Goal: Navigation & Orientation: Find specific page/section

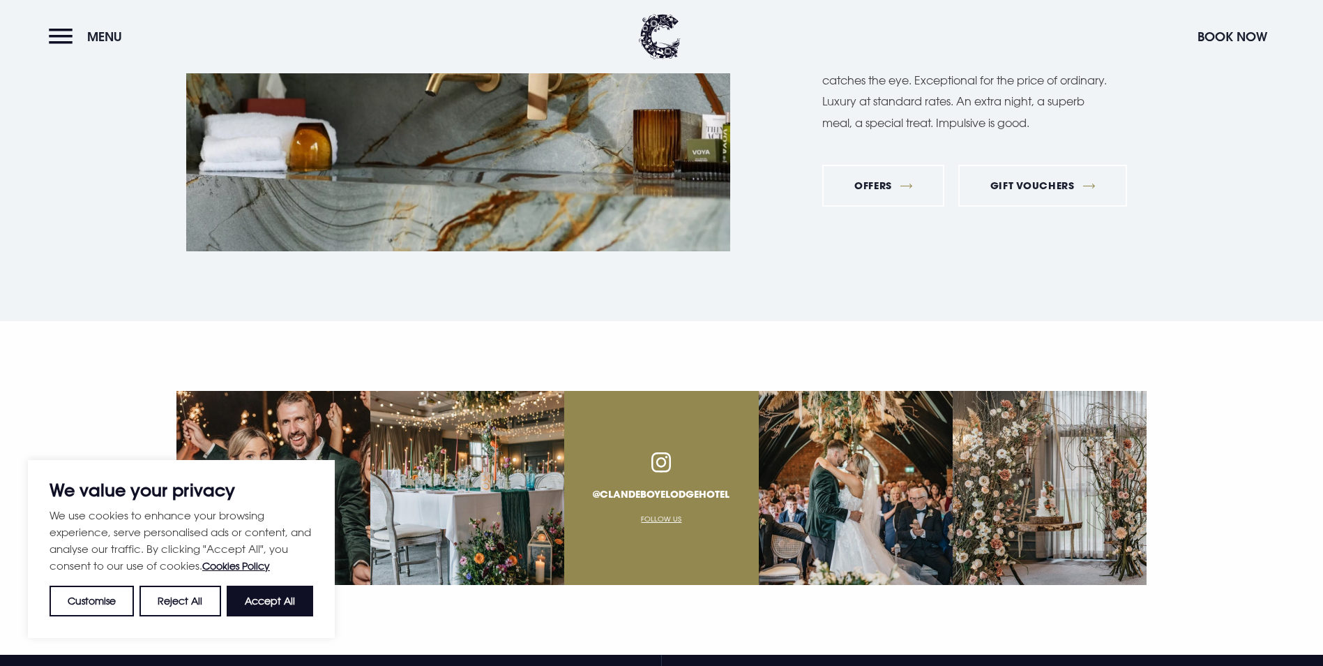
scroll to position [5162, 0]
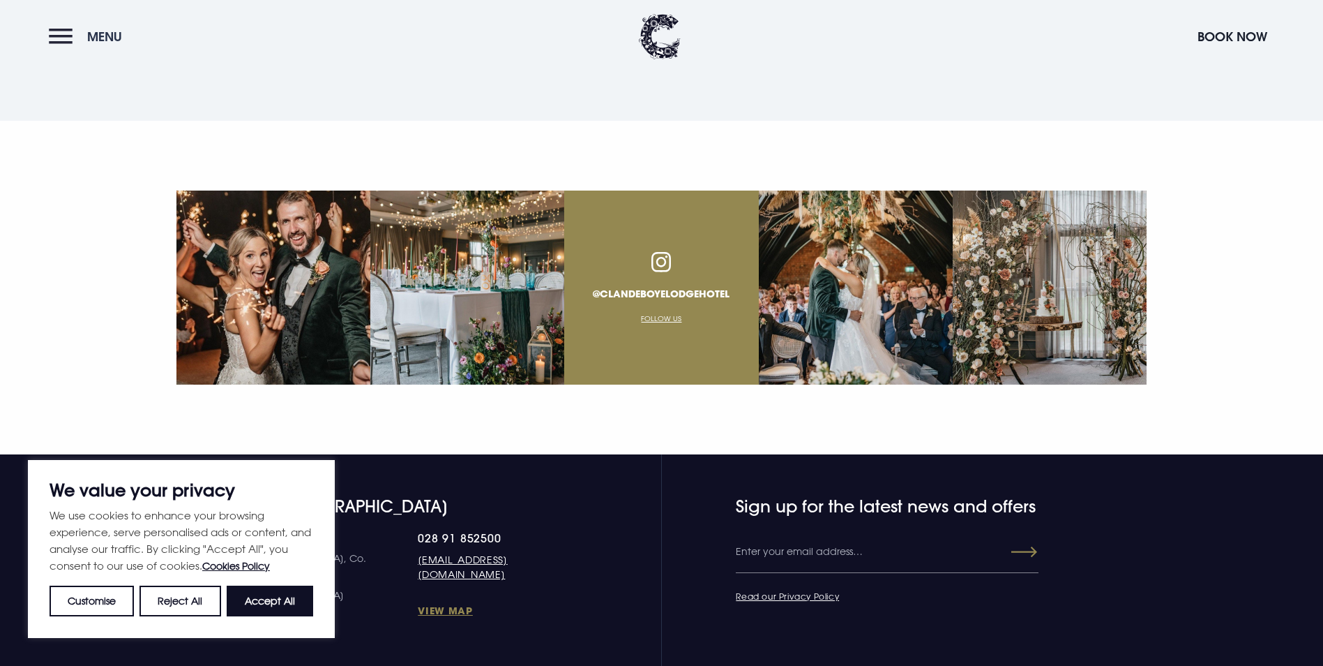
click at [63, 24] on button "Menu" at bounding box center [89, 37] width 80 height 30
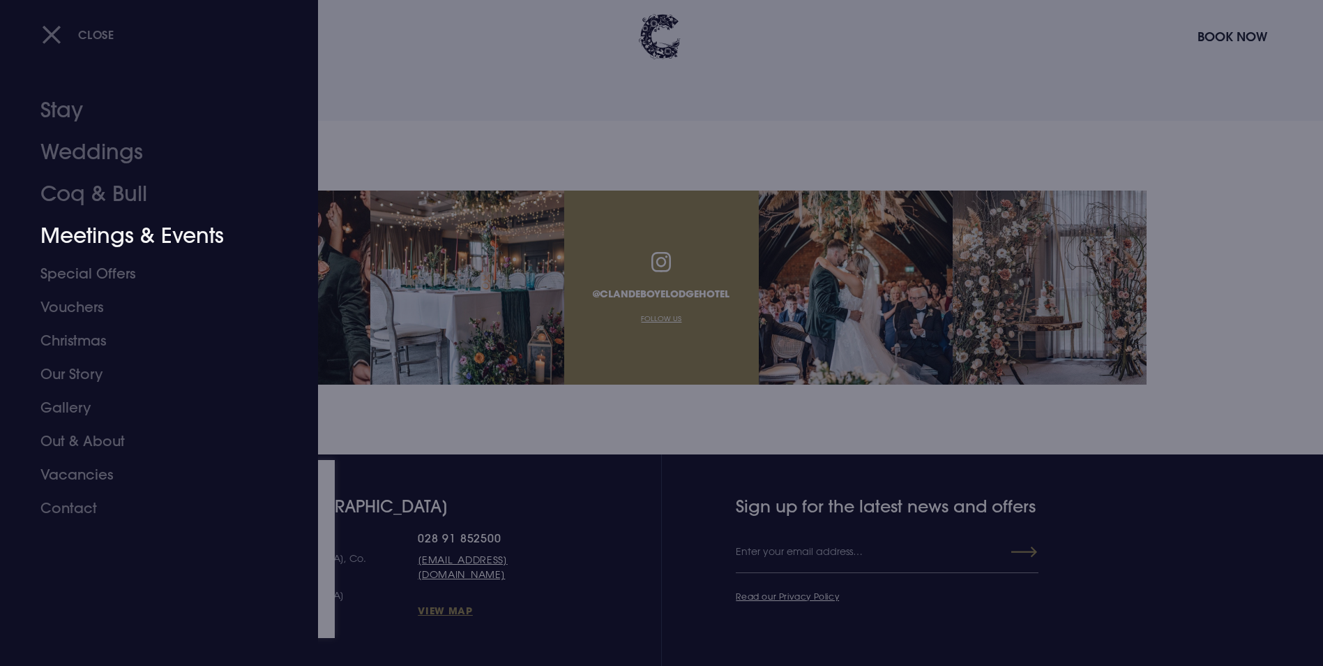
click at [89, 241] on link "Meetings & Events" at bounding box center [150, 236] width 220 height 42
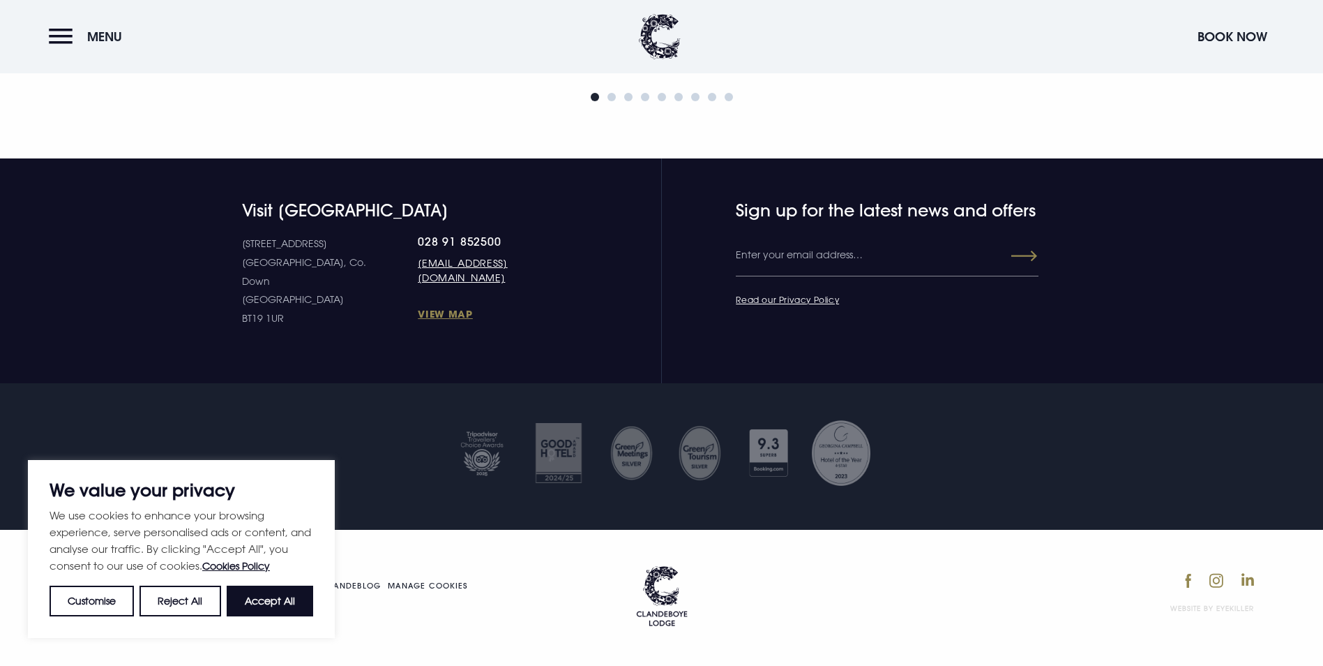
scroll to position [2366, 0]
click at [267, 591] on button "Accept All" at bounding box center [270, 600] width 87 height 31
checkbox input "true"
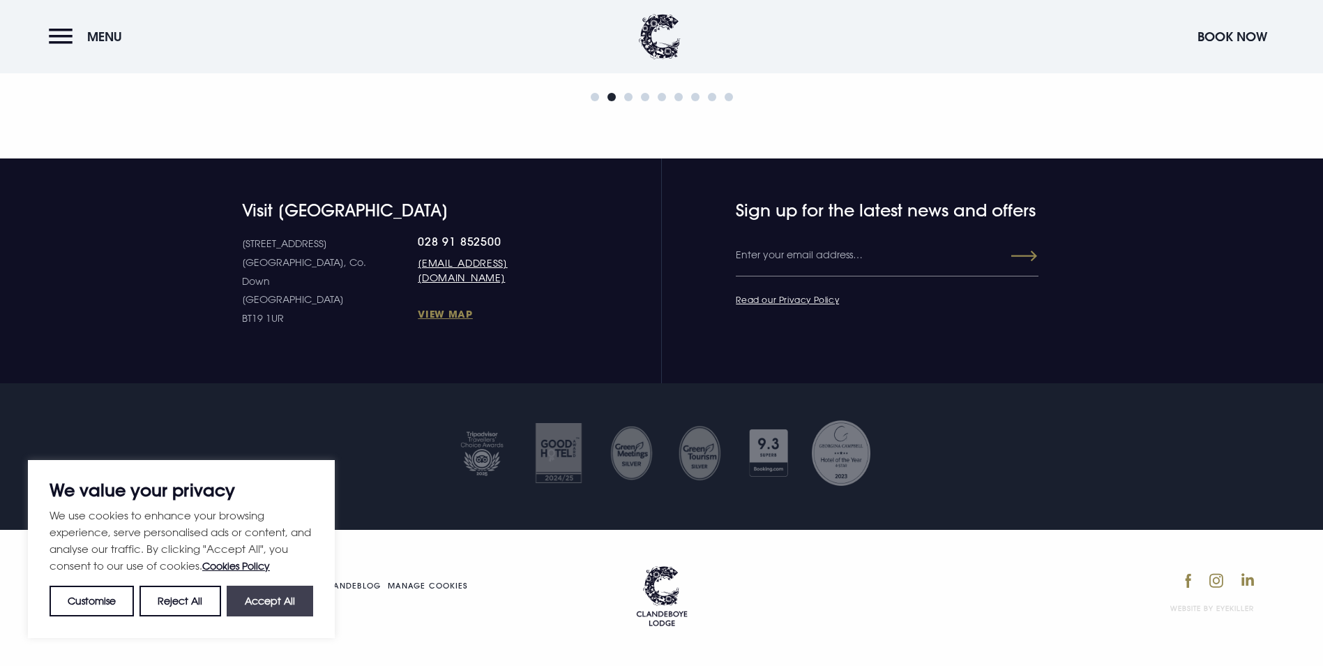
checkbox input "true"
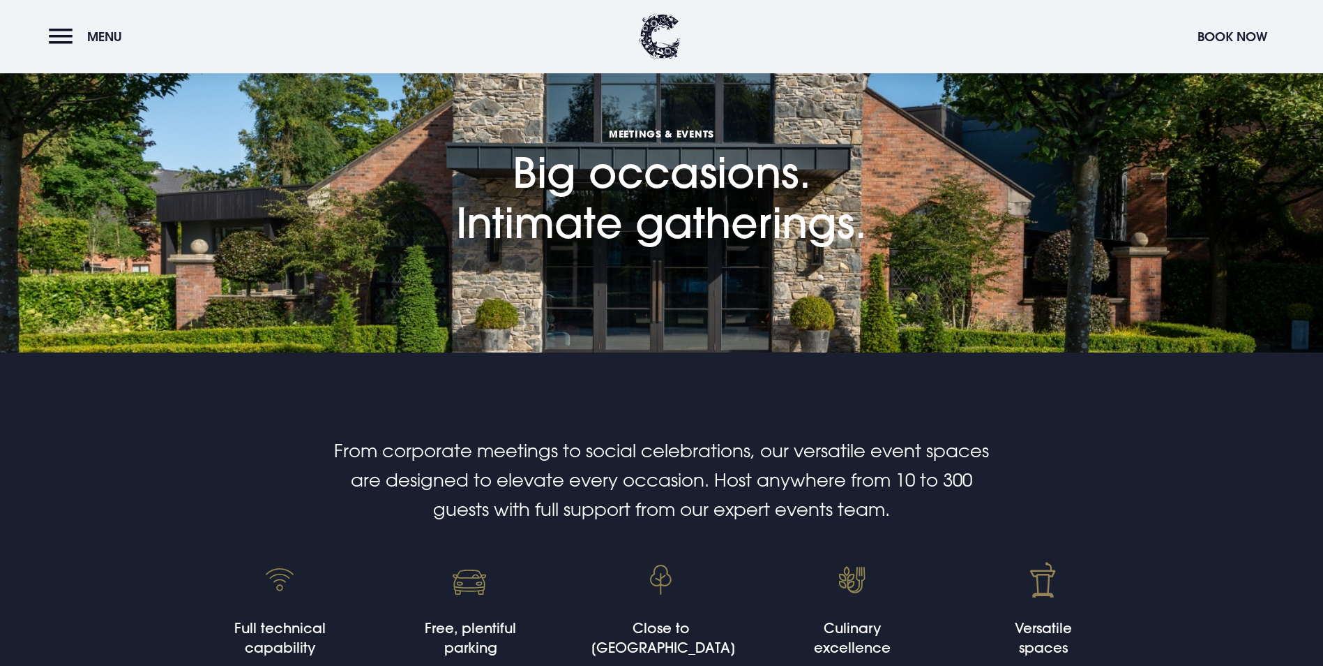
scroll to position [0, 0]
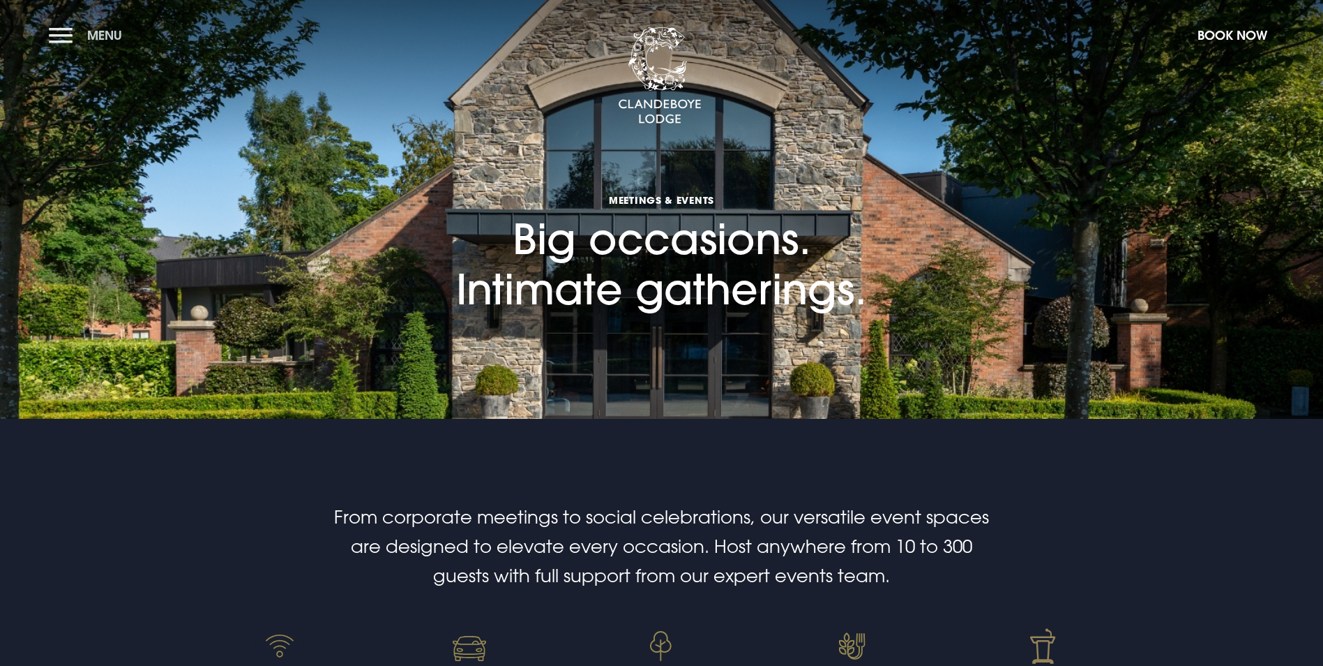
click at [59, 43] on button "Menu" at bounding box center [89, 35] width 80 height 30
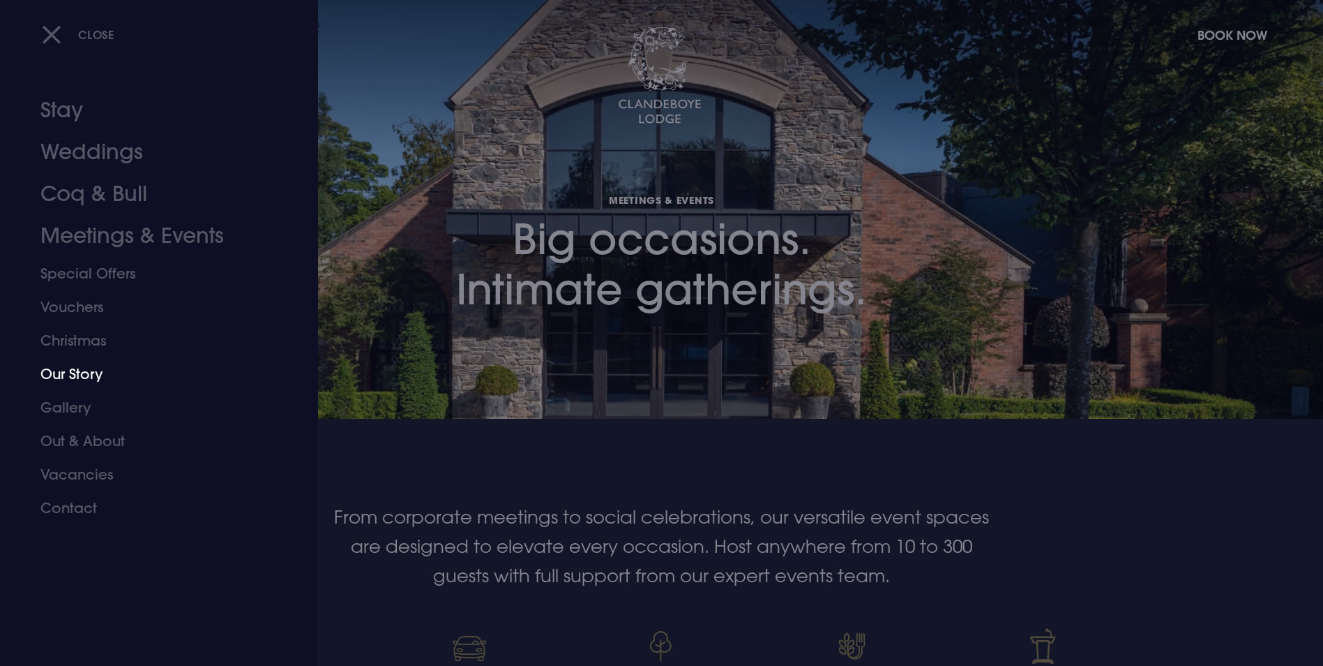
click at [80, 370] on link "Our Story" at bounding box center [150, 373] width 220 height 33
